Goal: Task Accomplishment & Management: Use online tool/utility

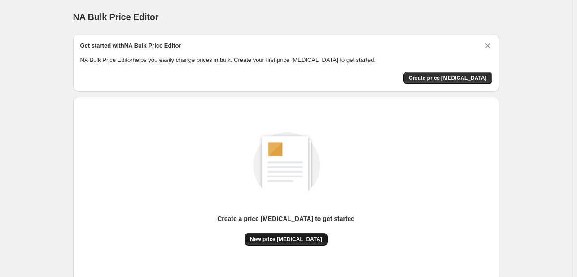
click at [288, 238] on span "New price [MEDICAL_DATA]" at bounding box center [286, 239] width 72 height 7
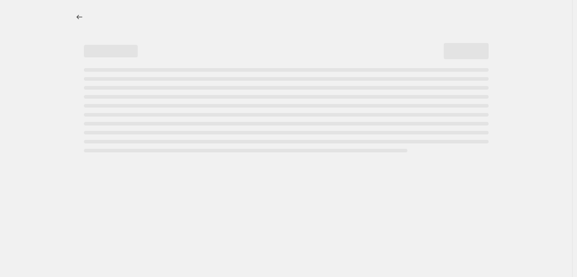
select select "percentage"
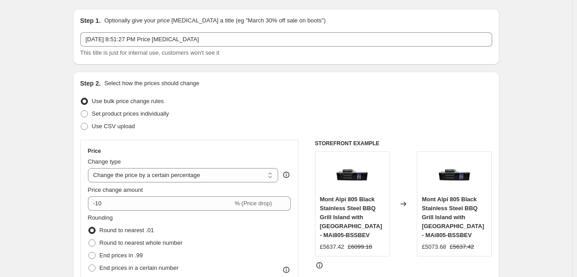
scroll to position [90, 0]
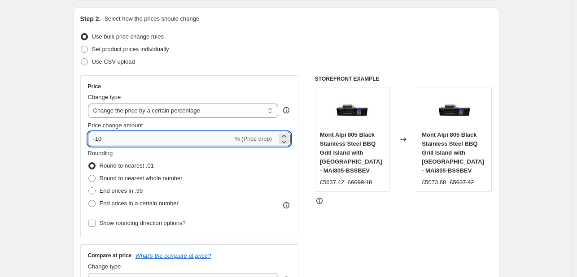
click at [116, 135] on input "-10" at bounding box center [160, 139] width 145 height 14
drag, startPoint x: 109, startPoint y: 140, endPoint x: 98, endPoint y: 140, distance: 10.3
click at [98, 140] on input "-10" at bounding box center [160, 139] width 145 height 14
type input "-50"
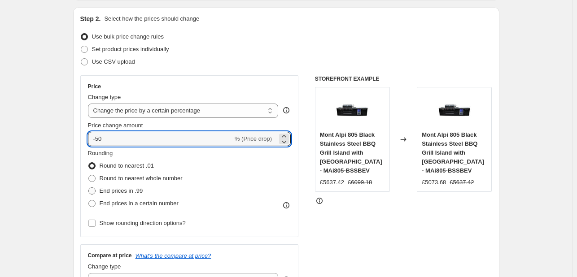
click at [96, 191] on span at bounding box center [91, 191] width 7 height 7
click at [89, 188] on input "End prices in .99" at bounding box center [88, 188] width 0 height 0
radio input "true"
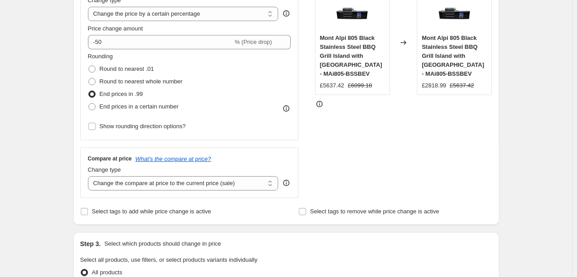
scroll to position [179, 0]
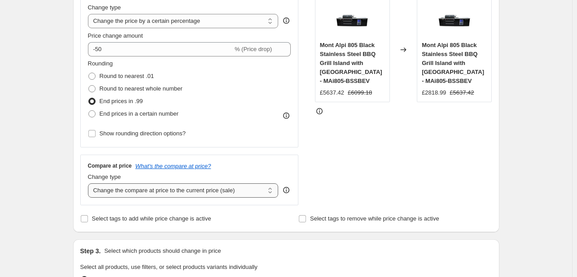
click at [174, 195] on select "Change the compare at price to the current price (sale) Change the compare at p…" at bounding box center [183, 190] width 191 height 14
select select "remove"
click at [90, 183] on select "Change the compare at price to the current price (sale) Change the compare at p…" at bounding box center [183, 190] width 191 height 14
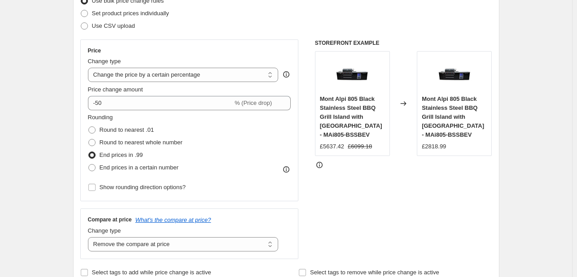
scroll to position [90, 0]
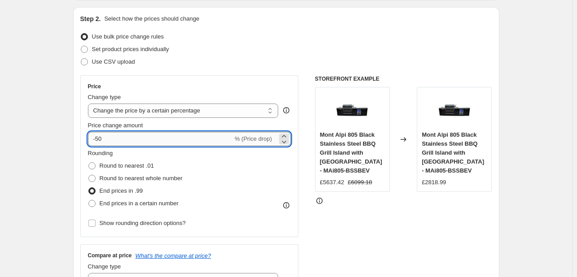
click at [98, 141] on input "-50" at bounding box center [160, 139] width 145 height 14
type input "-60"
click at [241, 29] on div "Step 2. Select how the prices should change Use bulk price change rules Set pro…" at bounding box center [286, 164] width 412 height 301
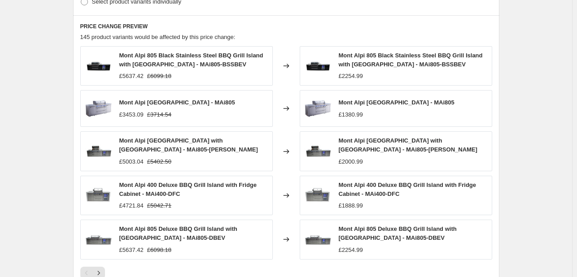
scroll to position [630, 0]
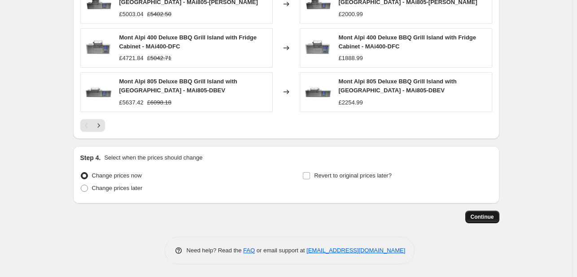
click at [482, 217] on span "Continue" at bounding box center [482, 217] width 23 height 7
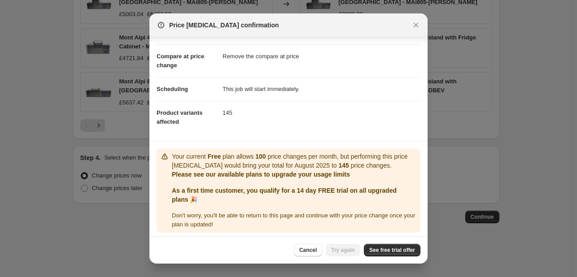
scroll to position [35, 0]
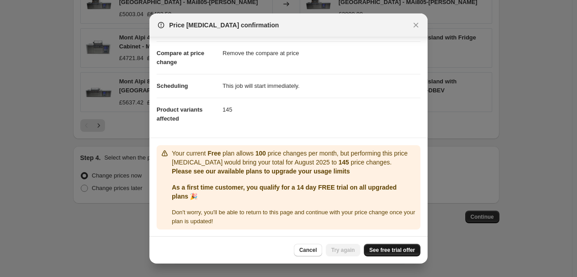
click at [380, 250] on span "See free trial offer" at bounding box center [392, 250] width 46 height 7
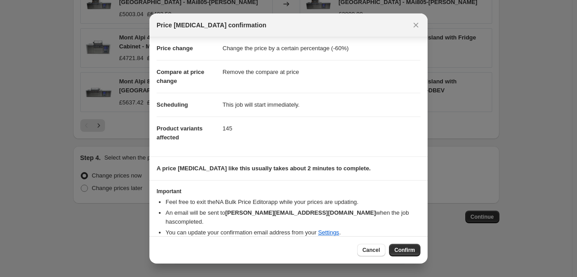
scroll to position [17, 0]
click at [398, 252] on span "Confirm" at bounding box center [404, 250] width 21 height 7
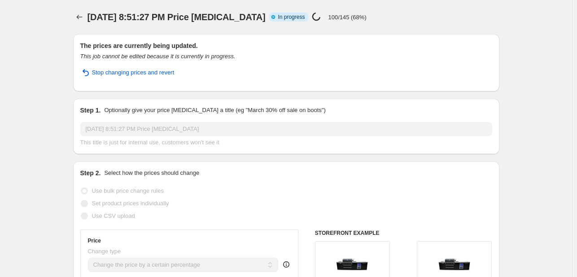
select select "percentage"
select select "remove"
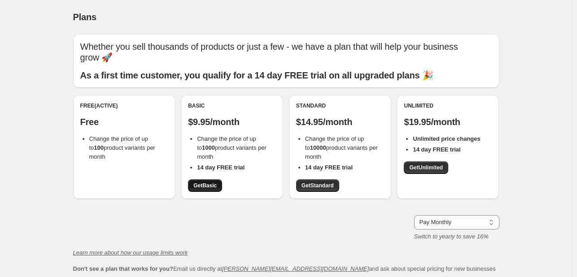
click at [210, 183] on span "Get Basic" at bounding box center [204, 185] width 23 height 7
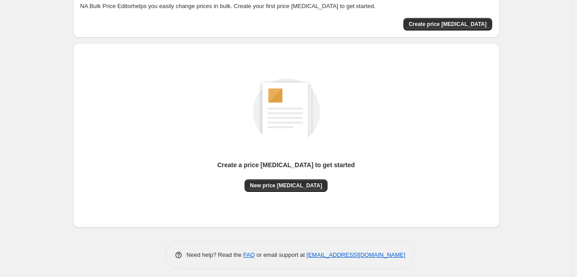
scroll to position [59, 0]
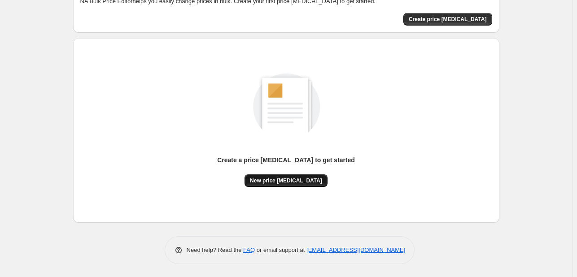
click at [306, 180] on span "New price [MEDICAL_DATA]" at bounding box center [286, 180] width 72 height 7
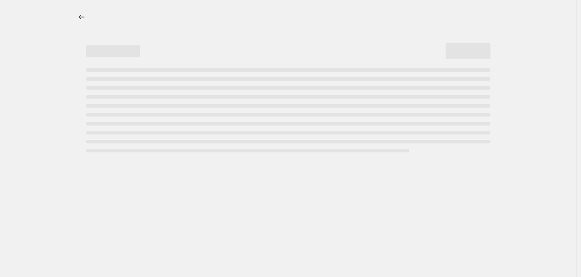
select select "percentage"
